Goal: Transaction & Acquisition: Purchase product/service

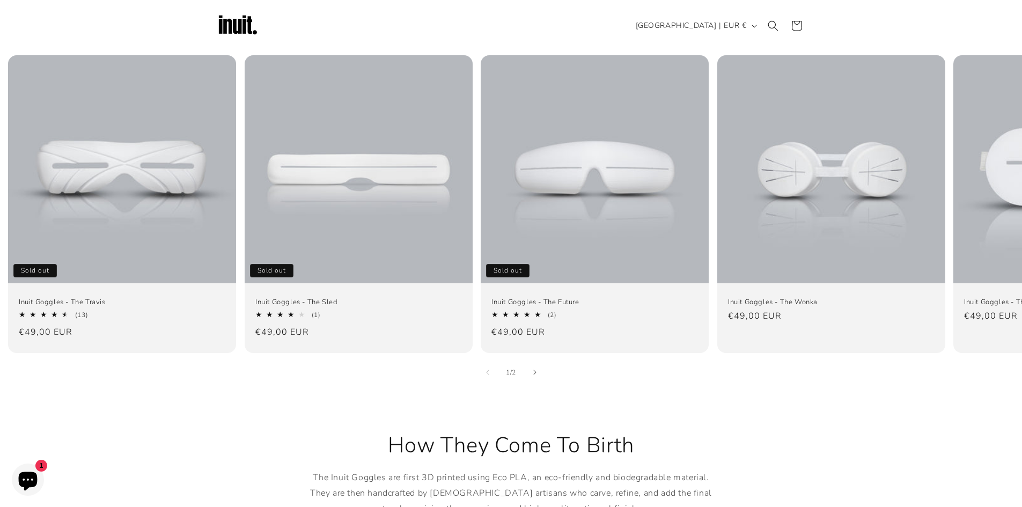
scroll to position [698, 0]
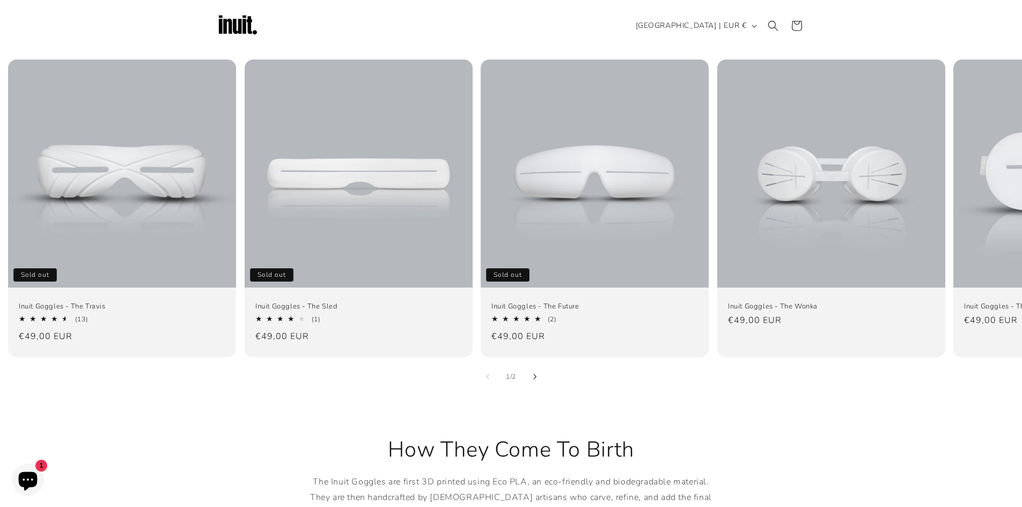
click at [532, 365] on button "Slide right" at bounding box center [535, 377] width 24 height 24
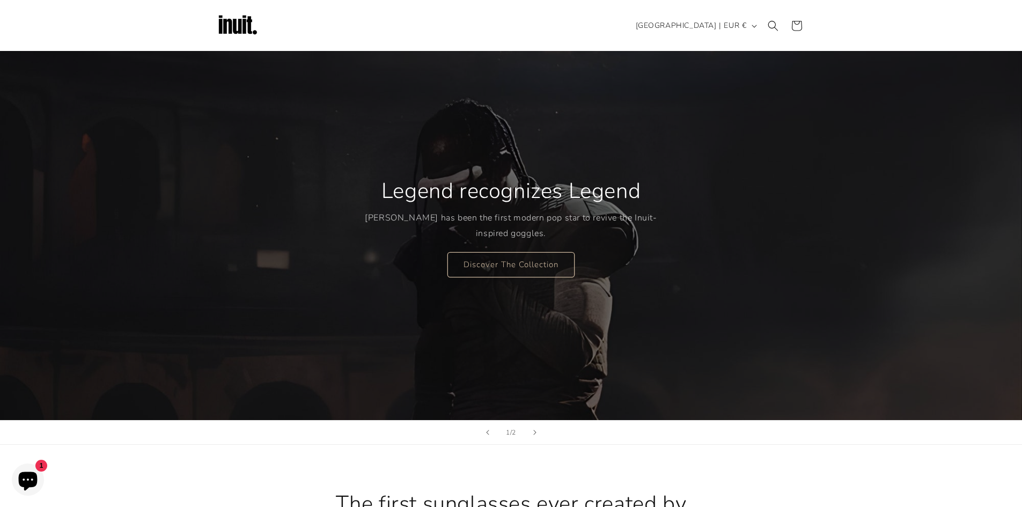
scroll to position [0, 0]
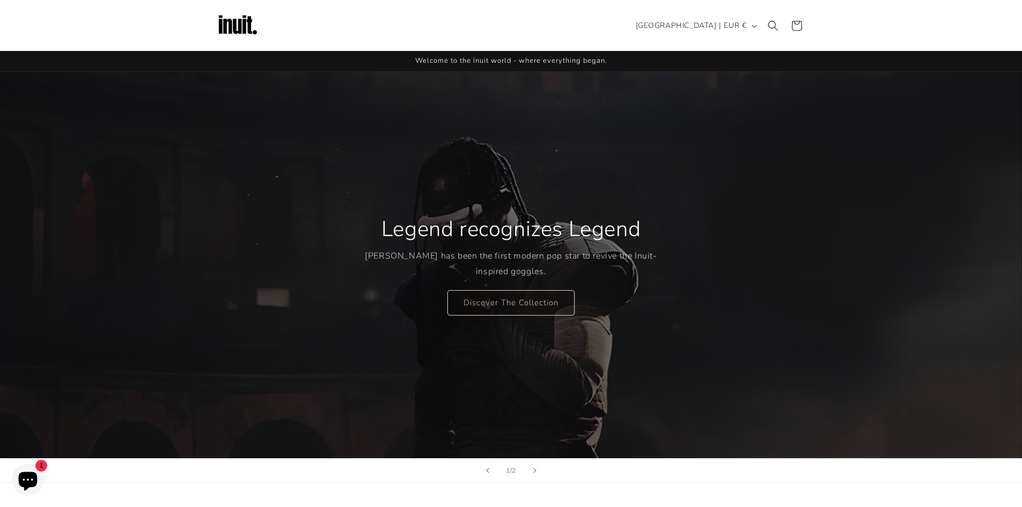
click at [542, 320] on div "Legend recognizes Legend [PERSON_NAME] has been the first modern pop star to re…" at bounding box center [511, 265] width 292 height 143
click at [542, 311] on link "Discover The Collection" at bounding box center [511, 302] width 127 height 25
click at [489, 309] on link "Discover The Collection" at bounding box center [511, 302] width 127 height 25
